Goal: Task Accomplishment & Management: Use online tool/utility

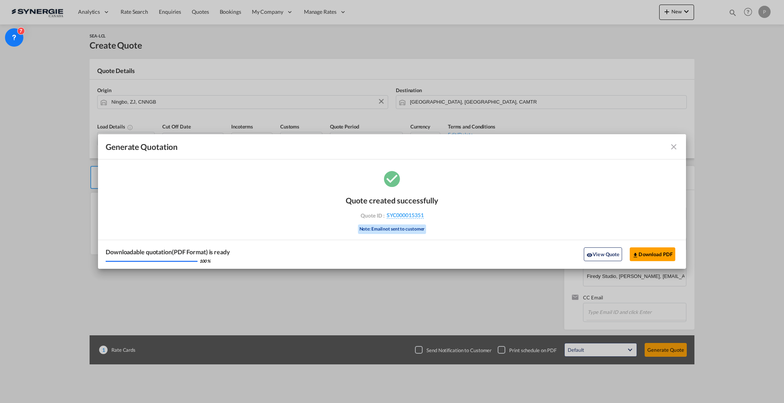
click at [672, 149] on md-icon "icon-close fg-AAA8AD cursor m-0" at bounding box center [673, 146] width 9 height 9
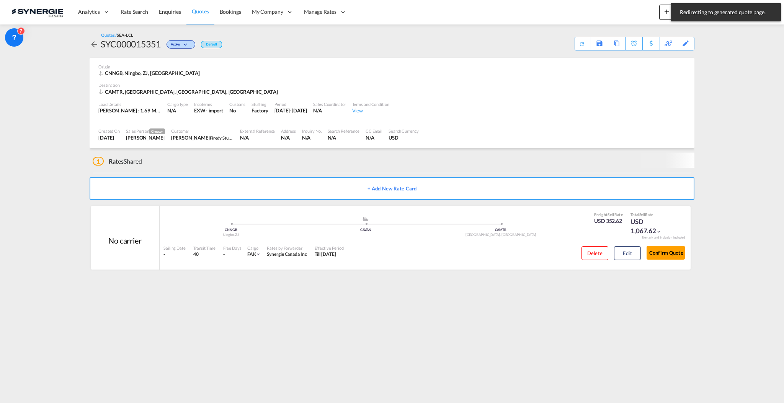
click at [657, 34] on div "Quotes / SEA-LCL SYC000015351 Active Default Save As Template Copy Quote Set Re…" at bounding box center [392, 41] width 605 height 18
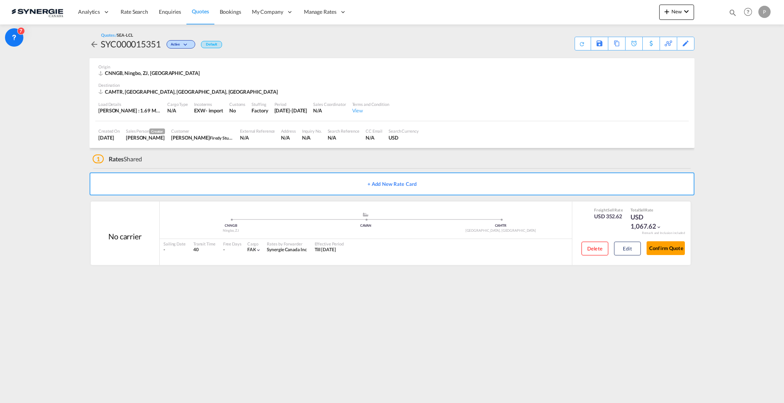
click at [743, 65] on md-content "Analytics Reports Dashboard Rate Search Enquiries Quotes Bookings" at bounding box center [392, 201] width 784 height 403
click at [731, 7] on div "Bookings Quotes Enquiries Help Resources Product Release P My Profile Logout" at bounding box center [748, 12] width 49 height 24
click at [731, 12] on md-icon "icon-magnify" at bounding box center [732, 12] width 8 height 8
drag, startPoint x: 615, startPoint y: 10, endPoint x: 614, endPoint y: 16, distance: 5.4
click at [615, 10] on select "Bookings Quotes Enquiries" at bounding box center [610, 13] width 36 height 14
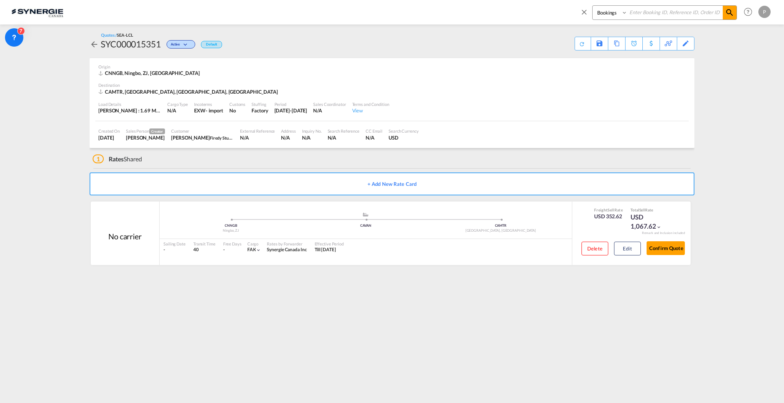
select select "Quotes"
click at [592, 6] on select "Bookings Quotes Enquiries" at bounding box center [610, 13] width 36 height 14
click at [668, 16] on input at bounding box center [674, 12] width 95 height 13
paste input "SYC000015351"
type input "SYC000015351"
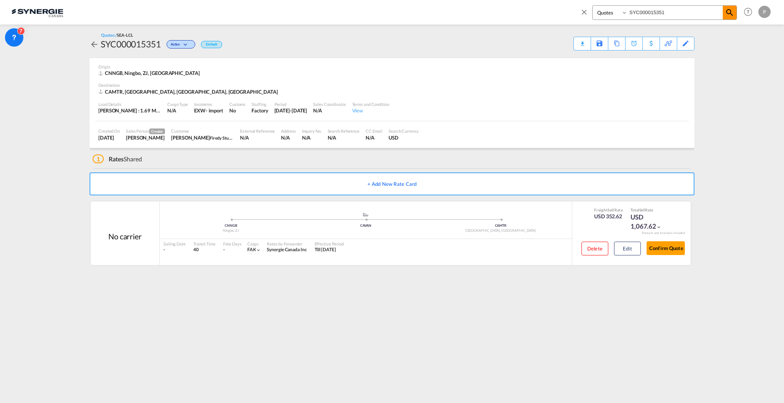
click at [733, 15] on md-icon "icon-magnify" at bounding box center [729, 12] width 9 height 9
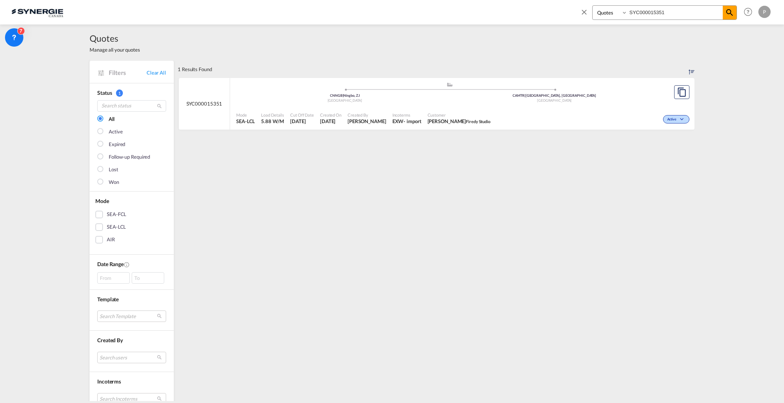
click at [540, 116] on div "Active" at bounding box center [592, 118] width 198 height 19
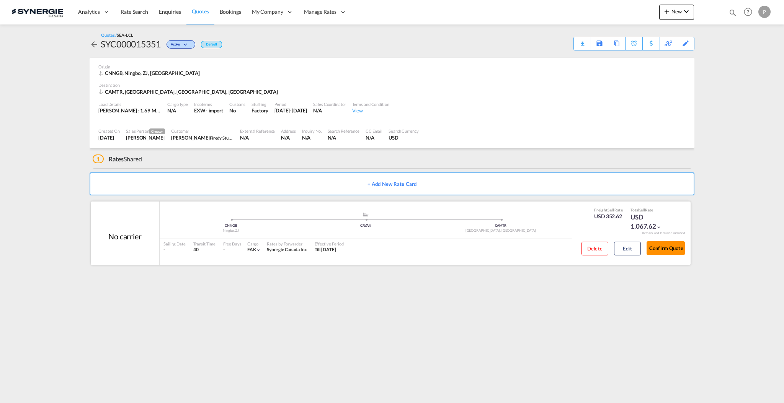
click at [663, 250] on button "Confirm Quote" at bounding box center [665, 248] width 38 height 14
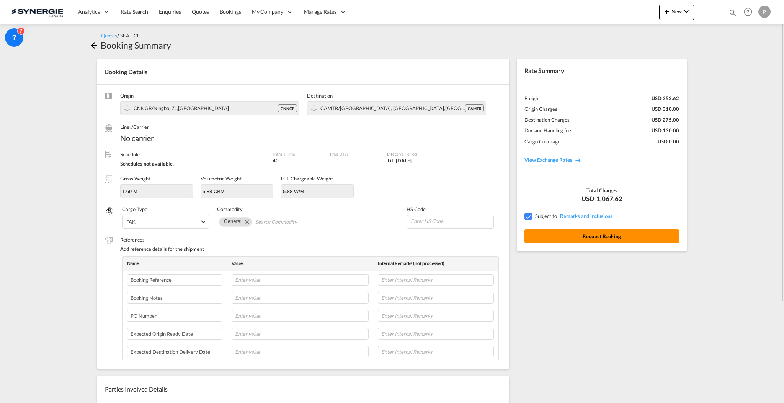
click at [584, 237] on button "Request Booking" at bounding box center [601, 237] width 155 height 14
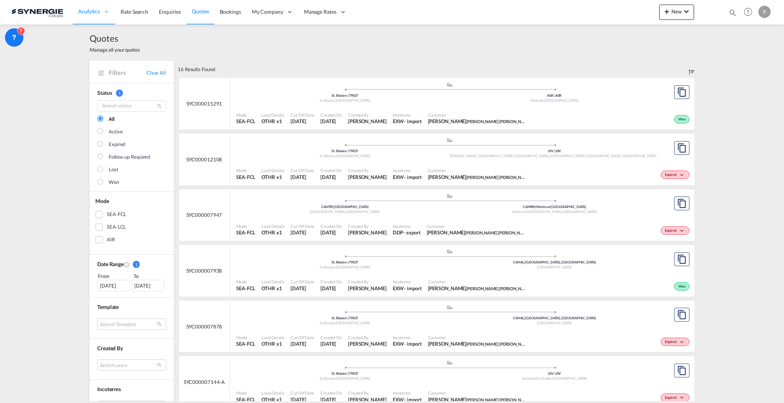
scroll to position [9, 0]
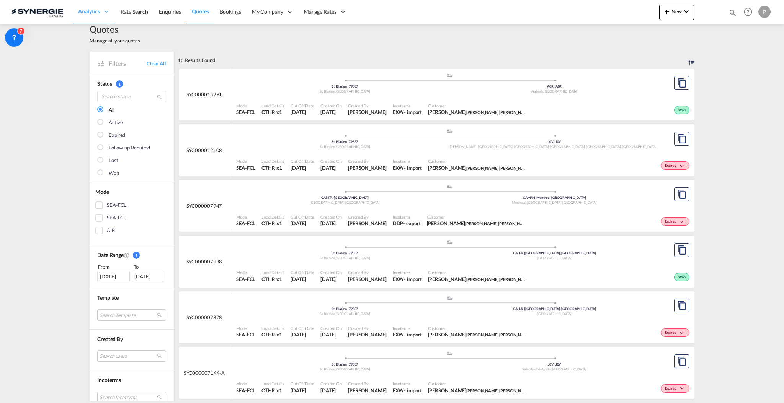
click at [729, 15] on md-icon "icon-magnify" at bounding box center [732, 12] width 8 height 8
drag, startPoint x: 621, startPoint y: 12, endPoint x: 619, endPoint y: 18, distance: 6.3
click at [620, 12] on select "Bookings Quotes Enquiries" at bounding box center [610, 13] width 36 height 14
select select "Quotes"
click at [592, 6] on select "Bookings Quotes Enquiries" at bounding box center [610, 13] width 36 height 14
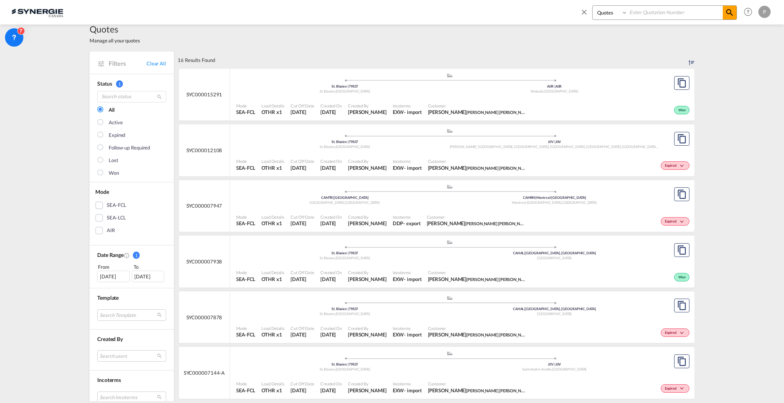
click at [651, 15] on input at bounding box center [674, 12] width 95 height 13
type input "9323"
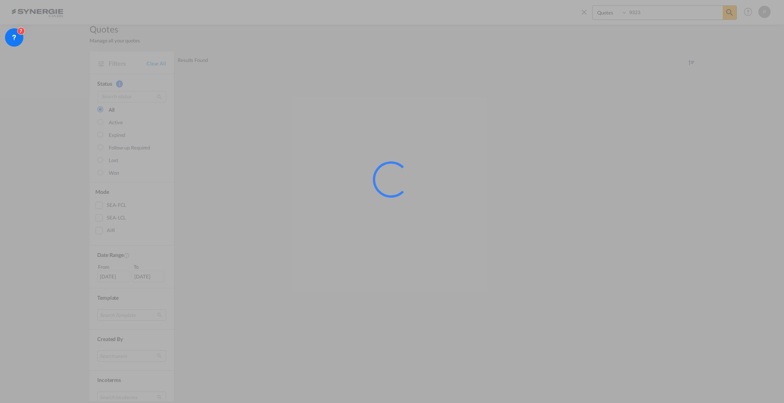
scroll to position [0, 0]
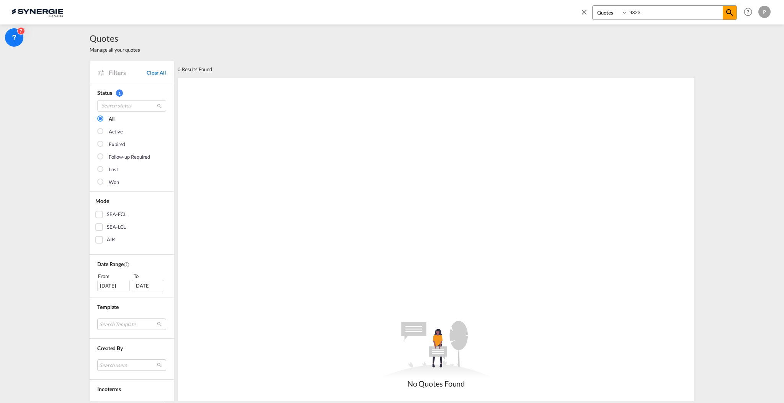
click at [156, 69] on link "Clear All" at bounding box center [157, 72] width 20 height 7
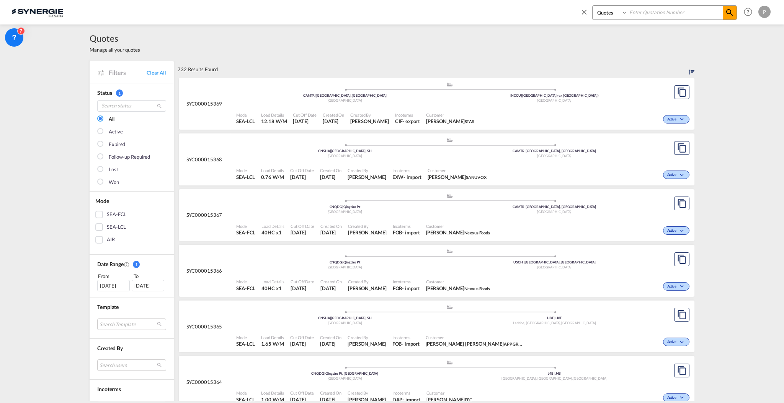
click at [652, 15] on input at bounding box center [674, 12] width 95 height 13
type input "9323"
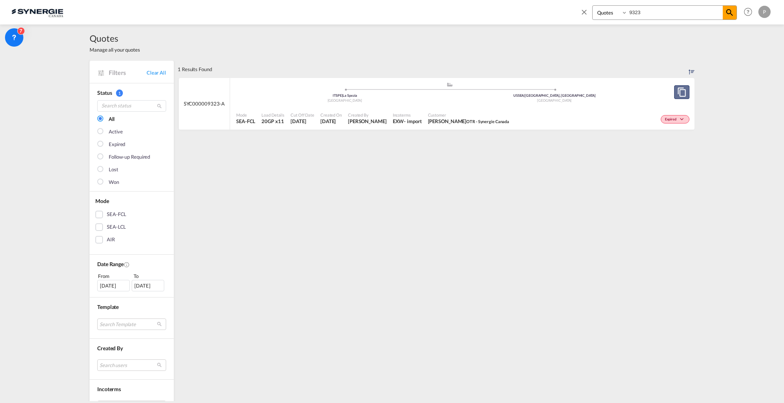
click at [684, 94] on button "Copy Quote" at bounding box center [681, 92] width 15 height 14
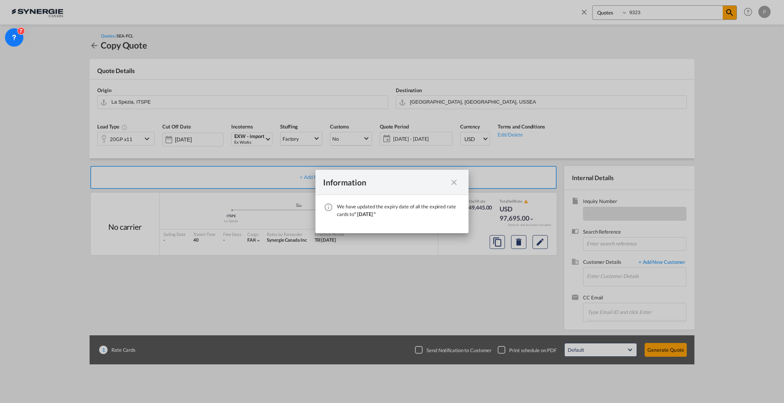
click at [454, 181] on md-icon "icon-close fg-AAA8AD cursor" at bounding box center [453, 182] width 9 height 9
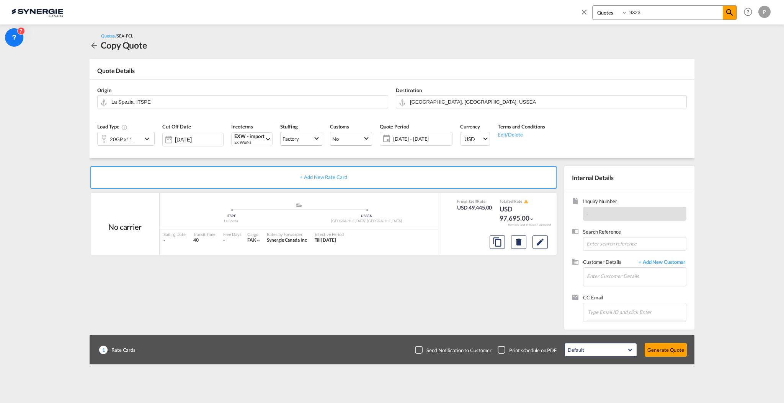
click at [407, 138] on span "09 Oct - 08 Nov 2025" at bounding box center [421, 138] width 57 height 7
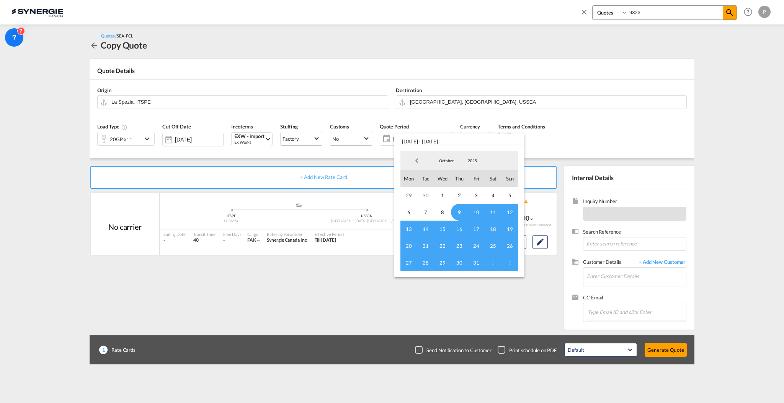
click at [458, 209] on span "9" at bounding box center [459, 212] width 17 height 17
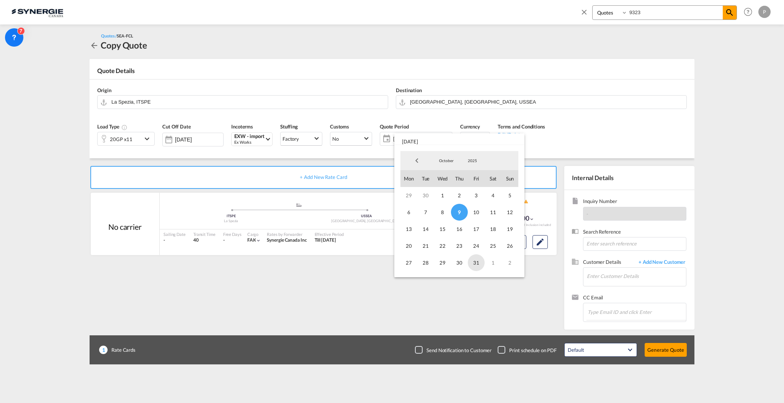
click at [473, 261] on span "31" at bounding box center [476, 262] width 17 height 17
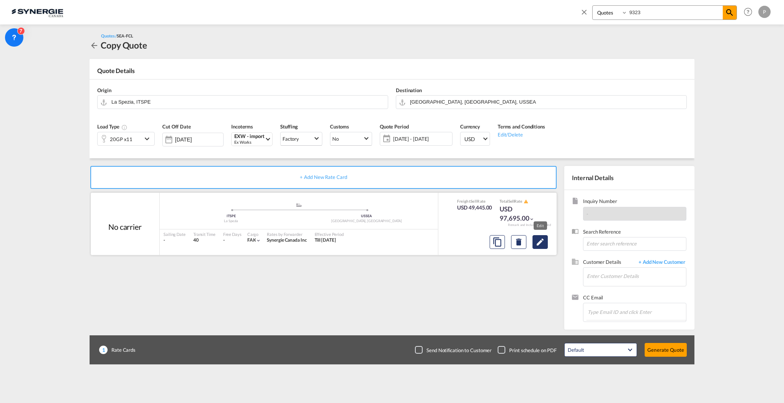
click at [534, 244] on button "Edit" at bounding box center [539, 242] width 15 height 14
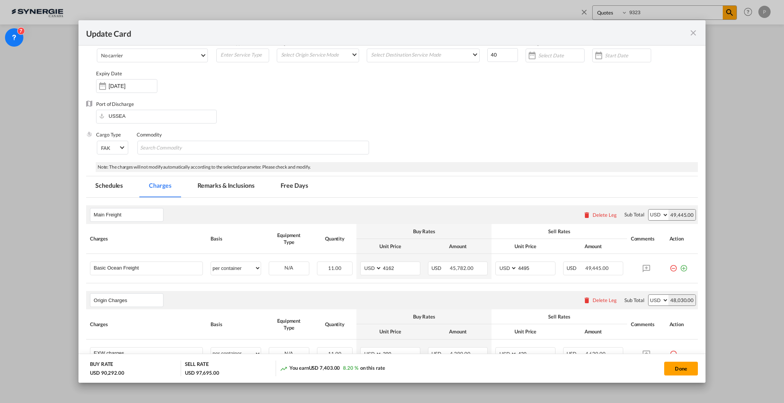
scroll to position [102, 0]
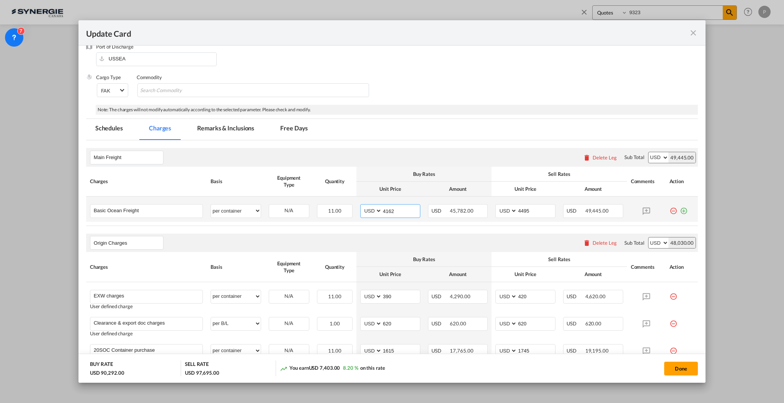
drag, startPoint x: 394, startPoint y: 210, endPoint x: 387, endPoint y: 209, distance: 7.5
click at [387, 209] on input "4162" at bounding box center [401, 210] width 38 height 11
type input "4175"
click at [426, 150] on div "Main Freight Please enter leg name Leg Name Already Exists Delete Leg Sub Total…" at bounding box center [392, 157] width 612 height 18
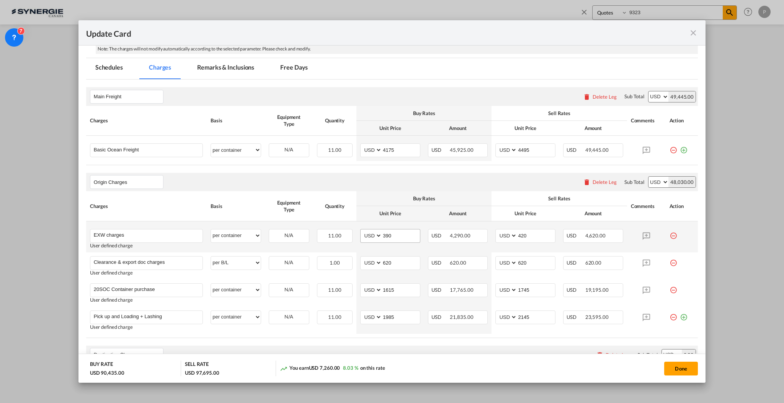
scroll to position [204, 0]
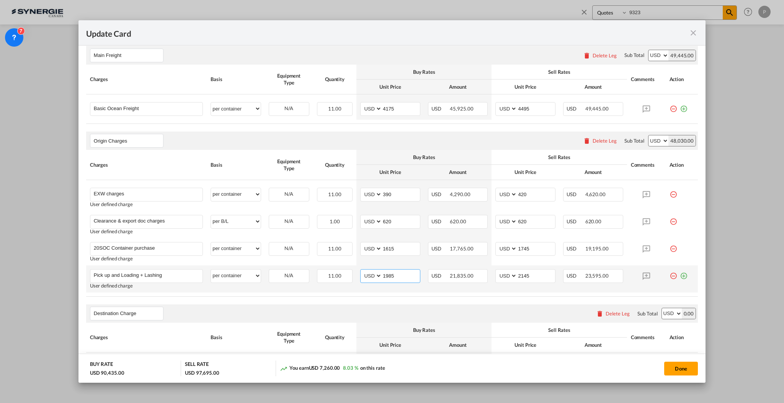
click at [387, 275] on input "1985" at bounding box center [401, 275] width 38 height 11
type input "2140"
drag, startPoint x: 528, startPoint y: 274, endPoint x: 517, endPoint y: 274, distance: 11.5
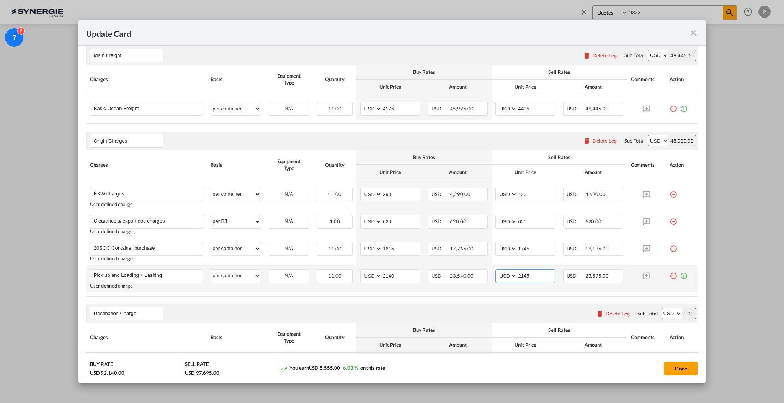
click at [517, 274] on input "2145" at bounding box center [536, 275] width 38 height 11
type input "2315"
click at [388, 222] on input "620" at bounding box center [401, 220] width 38 height 11
type input "540"
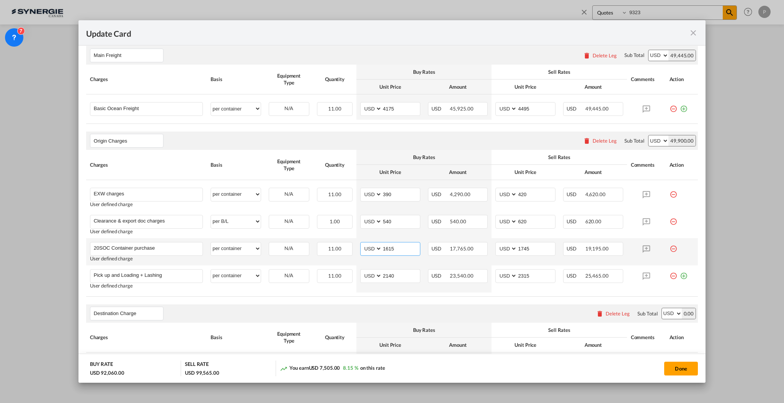
drag, startPoint x: 394, startPoint y: 249, endPoint x: 383, endPoint y: 247, distance: 11.3
click at [383, 247] on input "1615" at bounding box center [401, 248] width 38 height 11
type input "1745"
click at [511, 248] on select "AED AFN ALL AMD ANG AOA ARS AUD AWG AZN BAM BBD BDT BGN BHD BIF BMD BND BOB BRL…" at bounding box center [507, 249] width 20 height 10
click at [519, 248] on input "1745" at bounding box center [536, 248] width 38 height 11
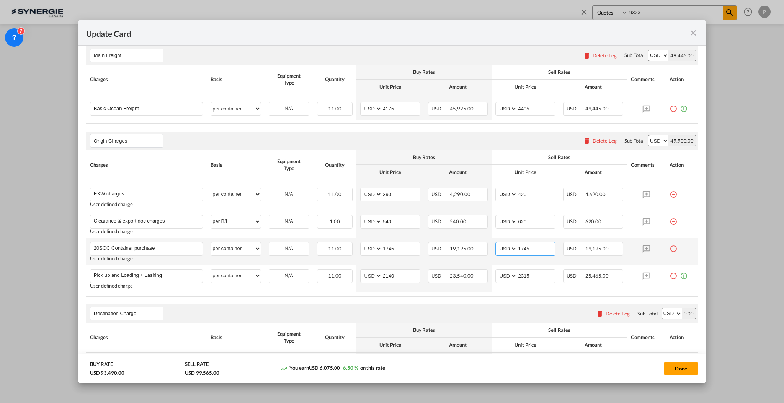
click at [519, 248] on input "1745" at bounding box center [536, 248] width 38 height 11
type input "1880"
click at [527, 223] on input "620" at bounding box center [536, 220] width 38 height 11
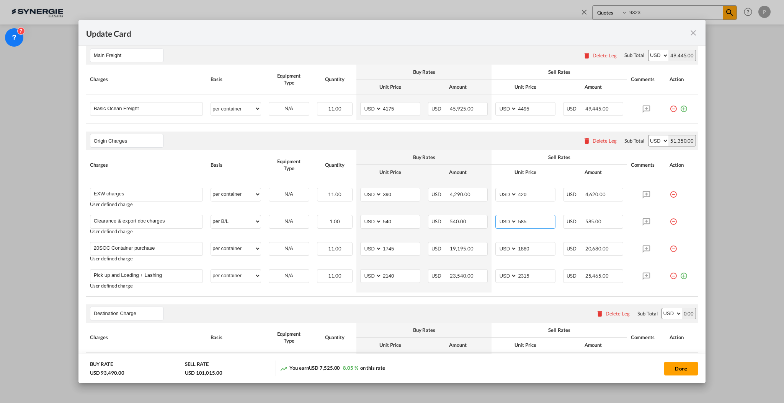
type input "585"
click at [392, 191] on input "390" at bounding box center [401, 193] width 38 height 11
type input "455"
click at [517, 193] on input "420" at bounding box center [536, 193] width 38 height 11
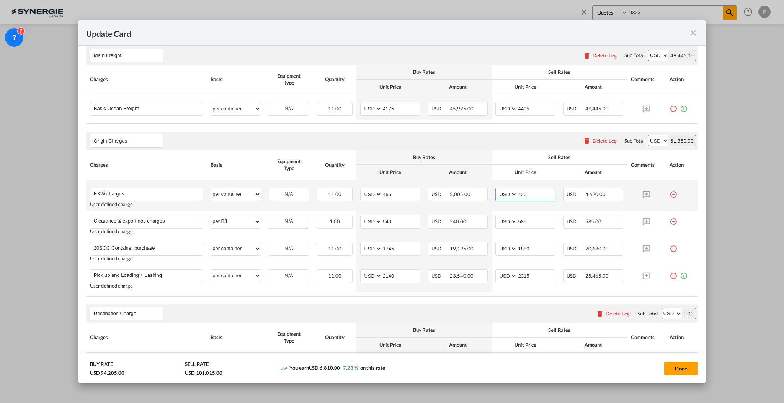
click at [517, 193] on input "420" at bounding box center [536, 193] width 38 height 11
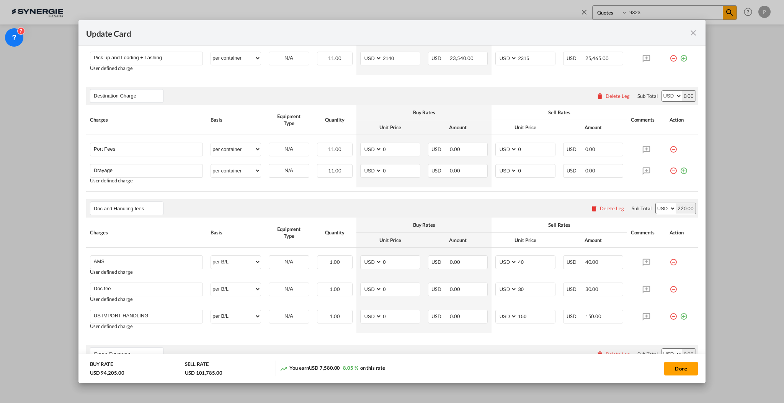
scroll to position [408, 0]
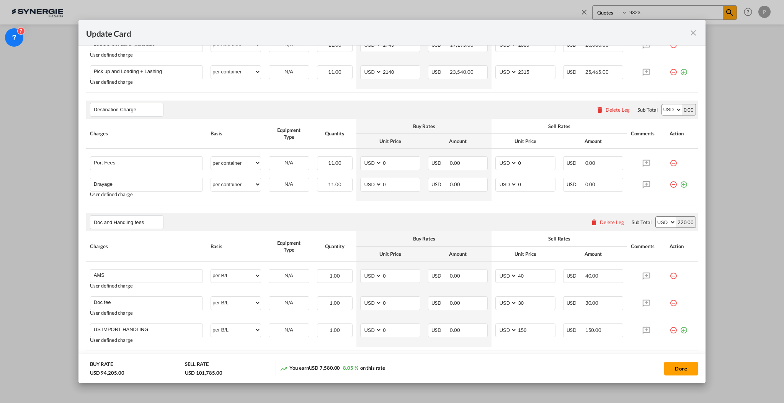
type input "490"
click at [615, 109] on div "Delete Leg" at bounding box center [617, 110] width 24 height 6
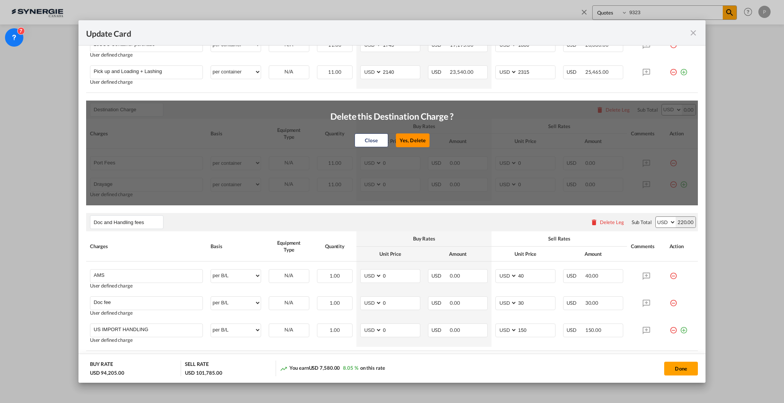
click at [414, 139] on button "Yes, Delete" at bounding box center [413, 141] width 34 height 14
type input "Doc and Handling fees"
type input "AMS"
select select "per B/L"
type input "40"
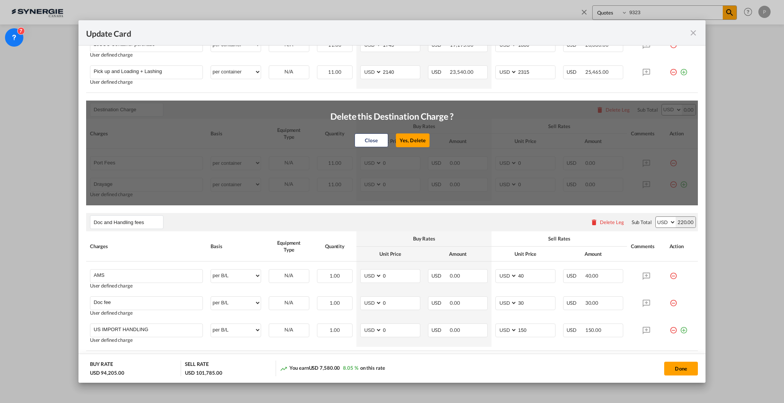
type input "Doc fee"
select select "per B/L"
type input "30"
type input "Cargo Coverage"
type input "Cargo Coverage - Rate to be confirmed depending on commodity and value Min 50 U…"
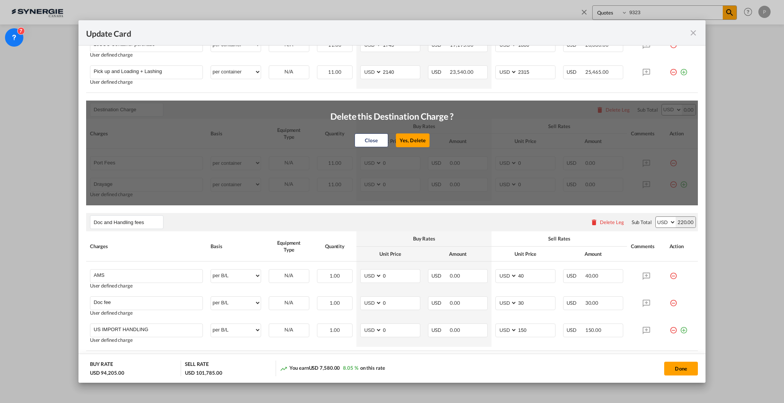
select select "per shipment"
type input "0"
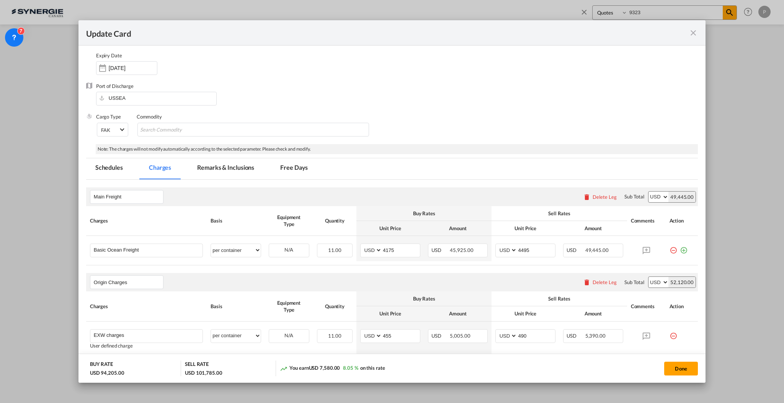
scroll to position [0, 0]
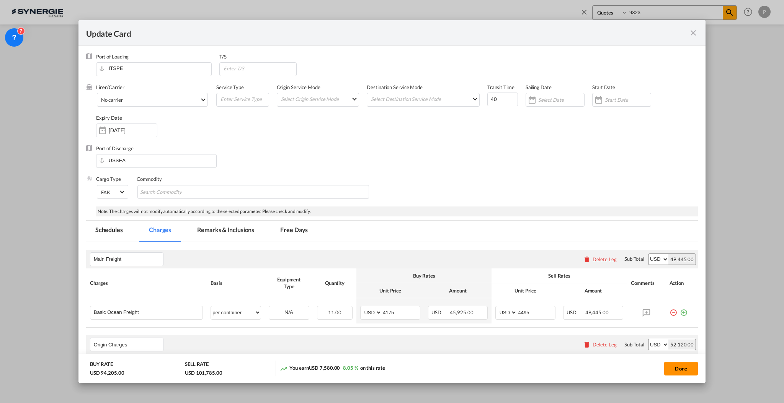
click at [678, 367] on button "Done" at bounding box center [681, 369] width 34 height 14
type input "07 Nov 2025"
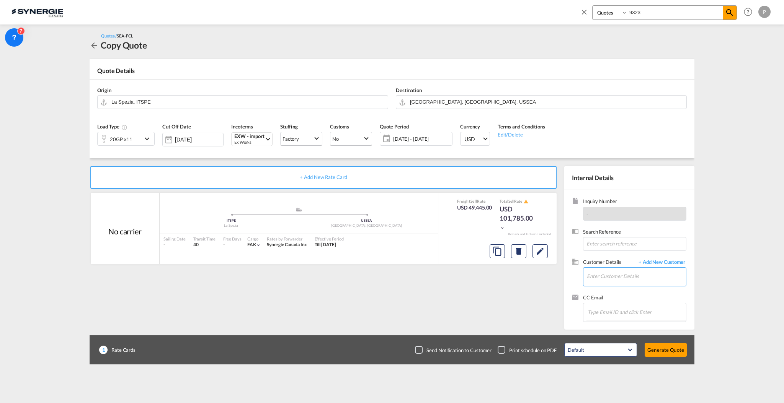
click at [634, 276] on input "Enter Customer Details" at bounding box center [636, 276] width 99 height 17
click at [536, 251] on md-icon "Edit" at bounding box center [539, 251] width 9 height 9
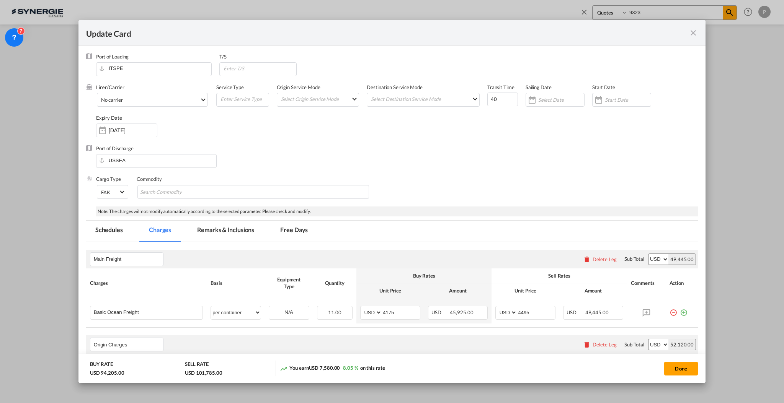
click at [235, 232] on md-tab-item "Remarks & Inclusions" at bounding box center [225, 231] width 75 height 21
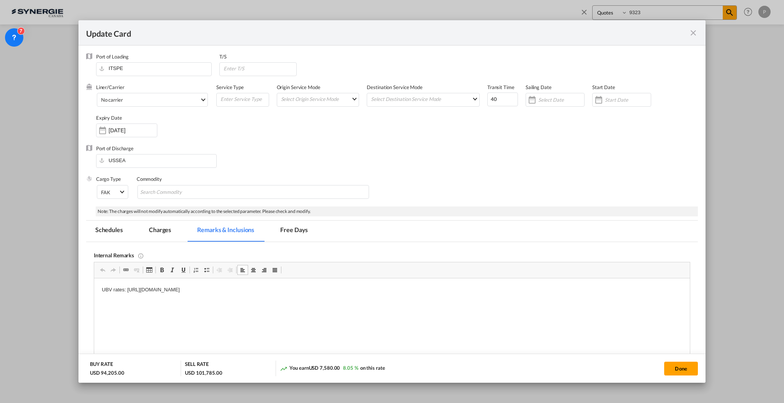
drag, startPoint x: 126, startPoint y: 290, endPoint x: 358, endPoint y: 292, distance: 231.5
click at [358, 292] on p "UBV rates: https://app.frontapp.com/open/cnv_ovd3o7j?key=dCwI53oaRoX5XMnPlh-Z7F…" at bounding box center [391, 290] width 580 height 8
click at [674, 368] on button "Done" at bounding box center [681, 369] width 34 height 14
type input "07 Nov 2025"
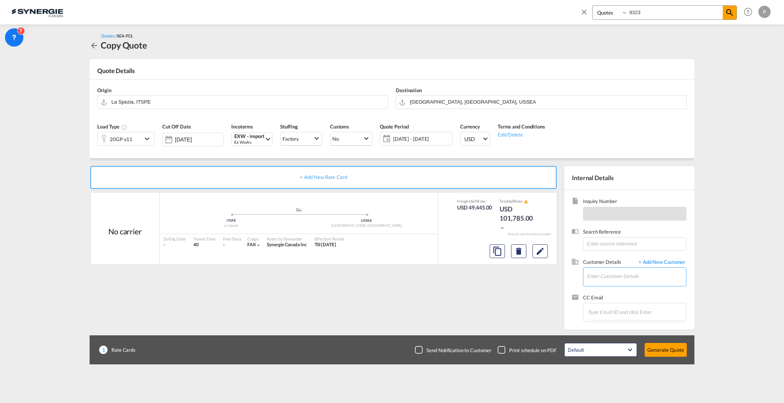
click at [617, 272] on input "Enter Customer Details" at bounding box center [636, 276] width 99 height 17
paste input "info@gosynergie.com"
click at [651, 292] on div "Tommy Beauchamp info@gosynergie.com | OTR - Synergie Canada" at bounding box center [635, 289] width 99 height 21
type input "OTR - Synergie Canada, Tommy Beauchamp, info@gosynergie.com"
click at [655, 349] on button "Generate Quote" at bounding box center [665, 350] width 42 height 14
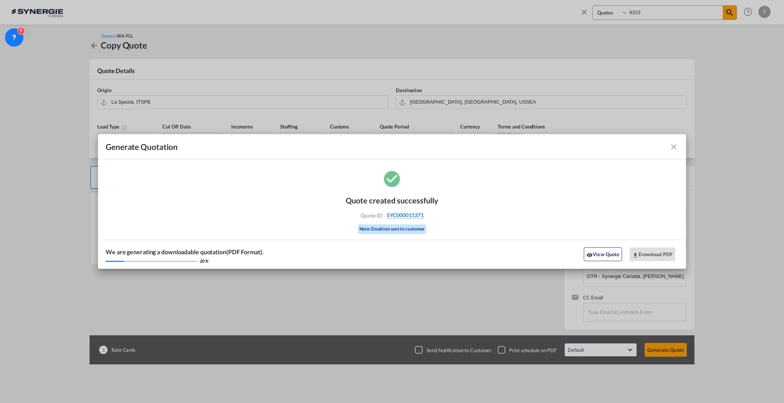
drag, startPoint x: 436, startPoint y: 214, endPoint x: 422, endPoint y: 217, distance: 13.9
click at [422, 217] on div "Quote ID : SYC000015371" at bounding box center [391, 215] width 89 height 7
copy div "SYC000015371"
click at [648, 259] on button "Download PDF" at bounding box center [652, 255] width 46 height 14
